Goal: Use online tool/utility: Utilize a website feature to perform a specific function

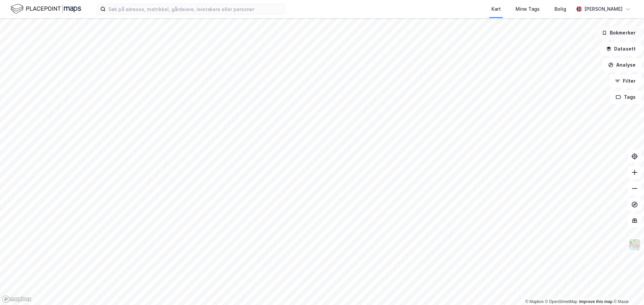
click at [619, 30] on button "Bokmerker" at bounding box center [618, 32] width 45 height 13
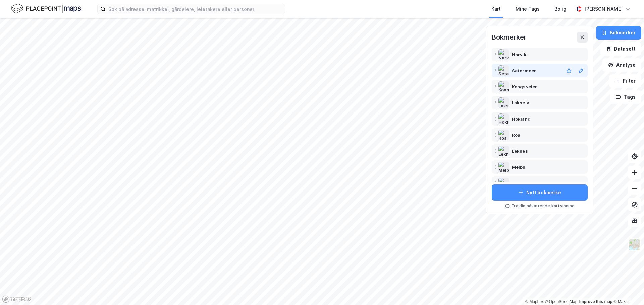
click at [518, 70] on div "Setermoen" at bounding box center [523, 71] width 25 height 8
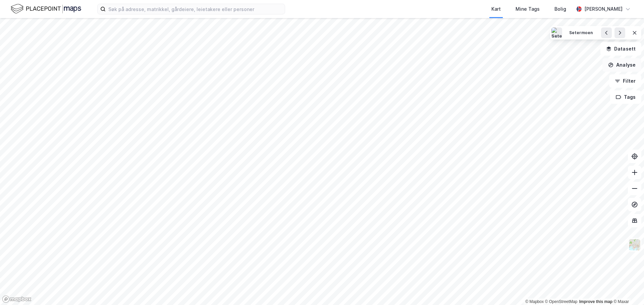
click at [615, 66] on button "Analyse" at bounding box center [621, 64] width 39 height 13
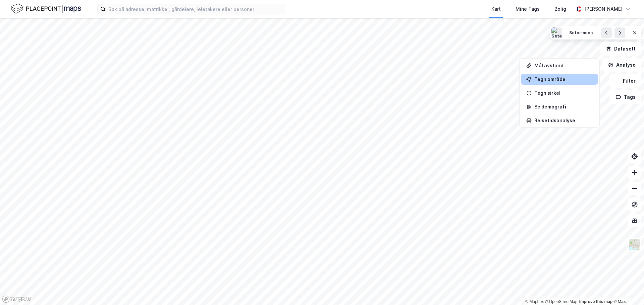
click at [548, 78] on div "Tegn område" at bounding box center [563, 79] width 58 height 6
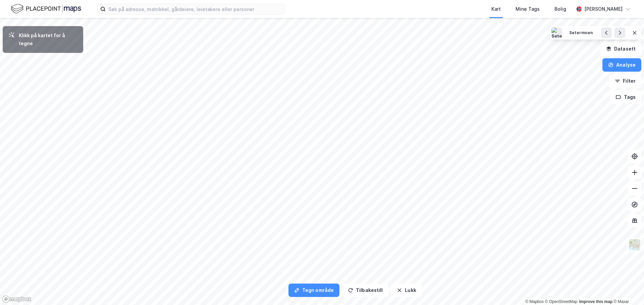
drag, startPoint x: 372, startPoint y: 9, endPoint x: 376, endPoint y: 7, distance: 4.6
click at [372, 9] on div "Kart Mine Tags Bolig" at bounding box center [445, 9] width 256 height 18
